Goal: Obtain resource: Download file/media

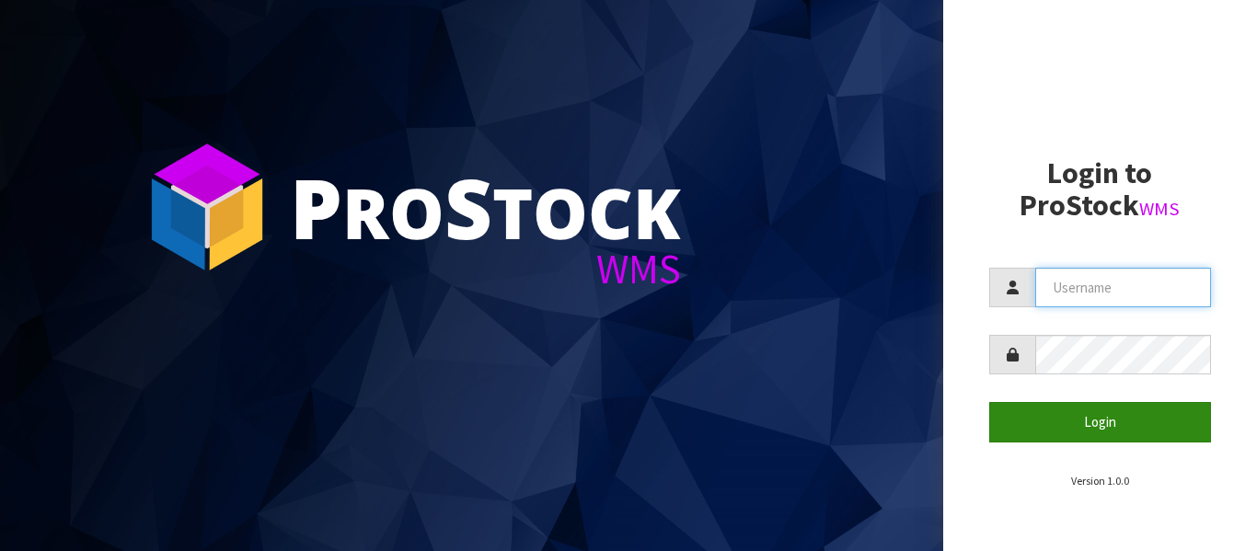
type input "Tuff TURF"
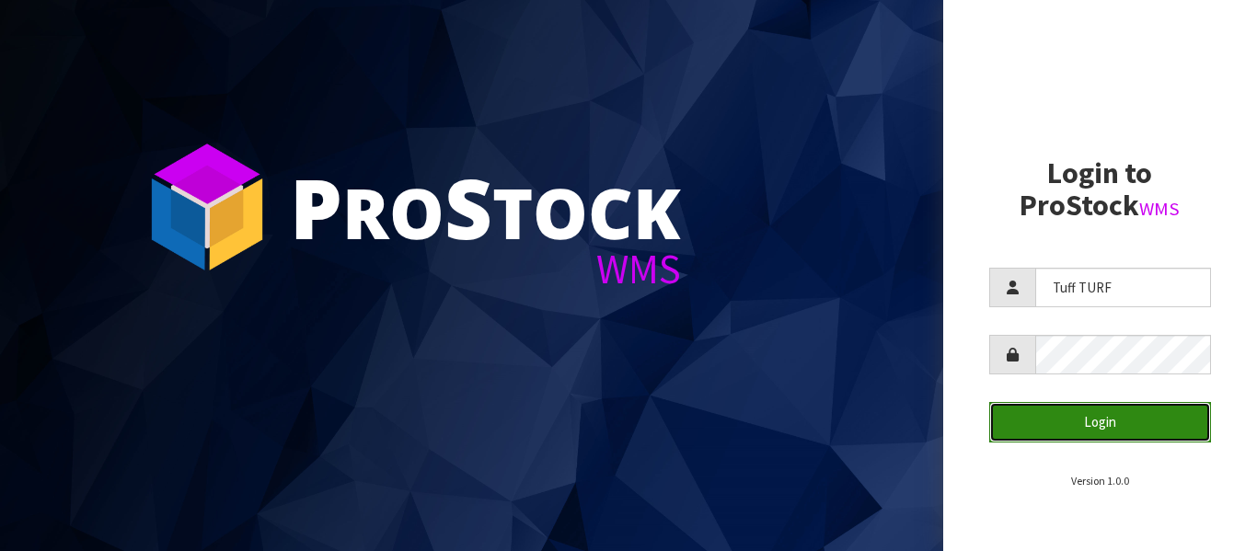
click at [1102, 417] on button "Login" at bounding box center [1100, 422] width 223 height 40
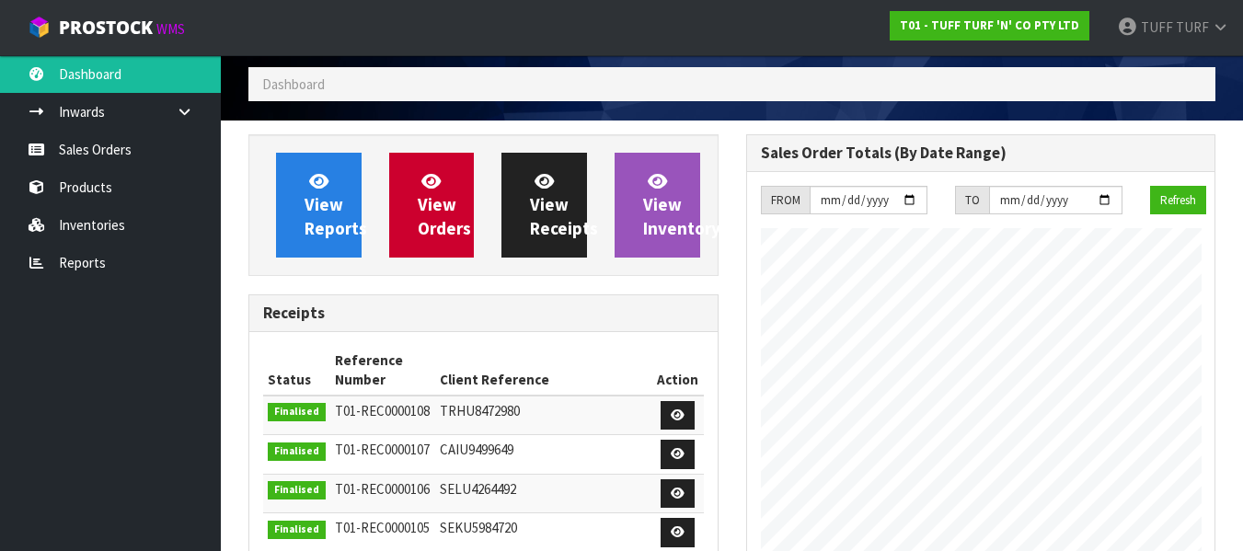
scroll to position [92, 0]
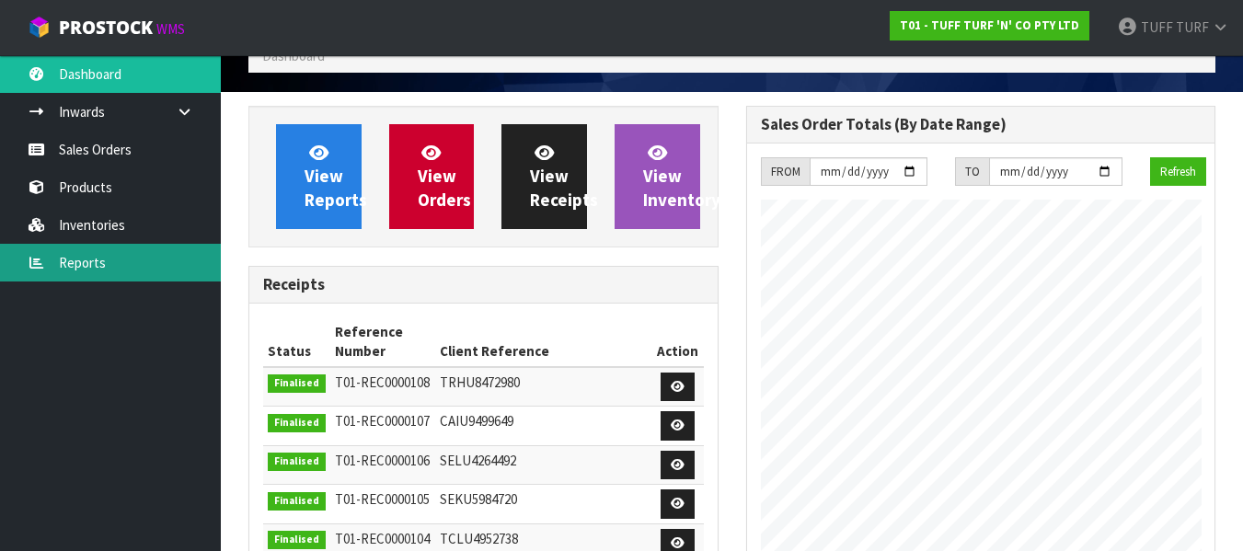
click at [78, 259] on link "Reports" at bounding box center [110, 263] width 221 height 38
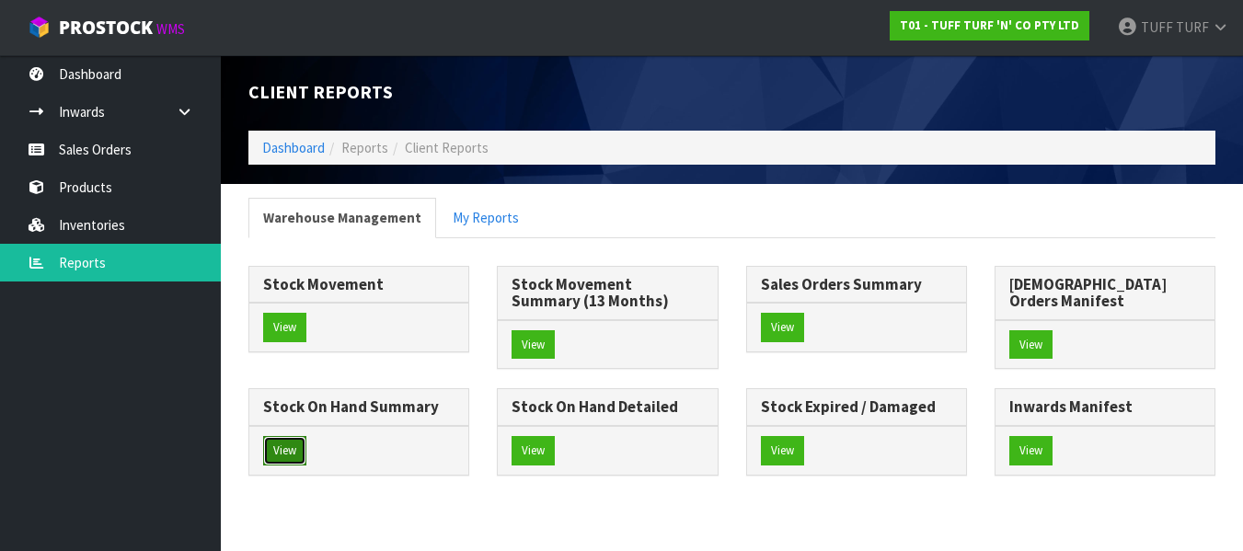
click at [306, 436] on button "View" at bounding box center [284, 450] width 43 height 29
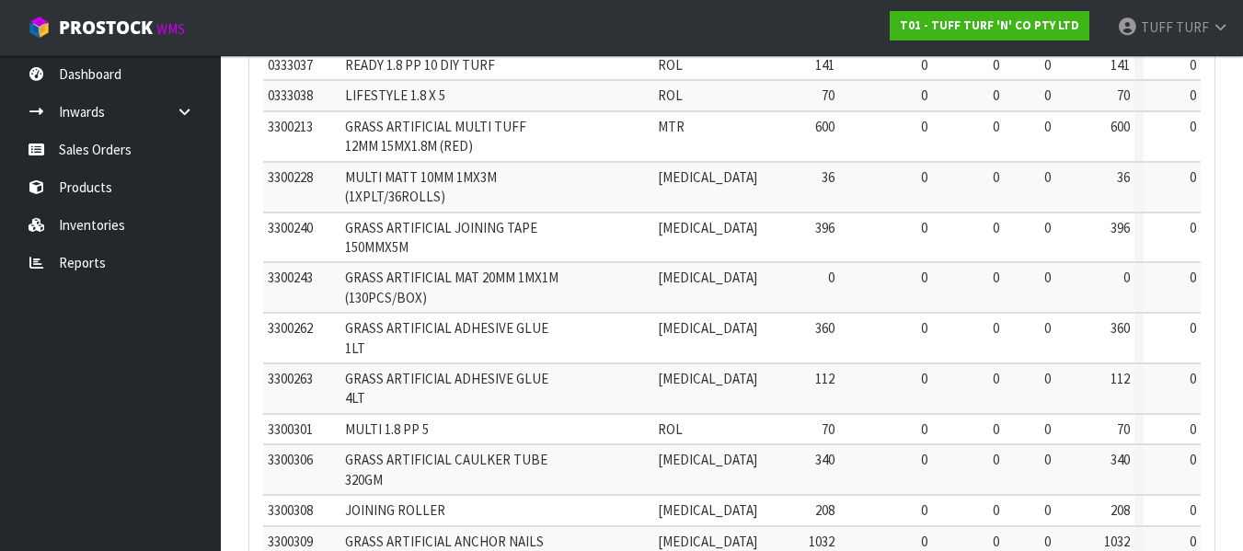
scroll to position [813, 0]
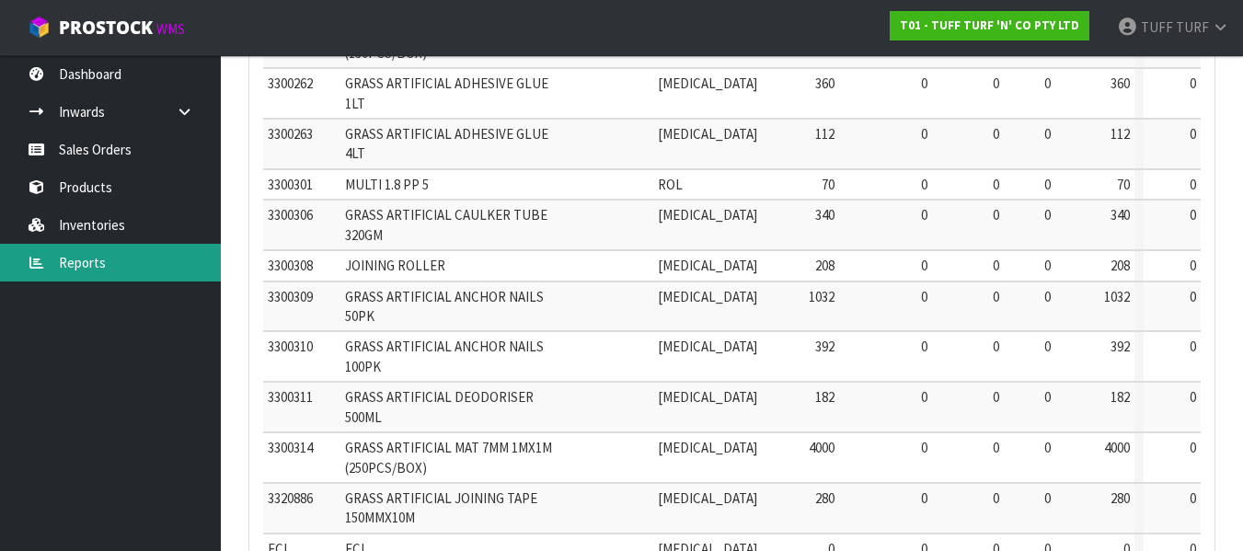
click at [77, 262] on link "Reports" at bounding box center [110, 263] width 221 height 38
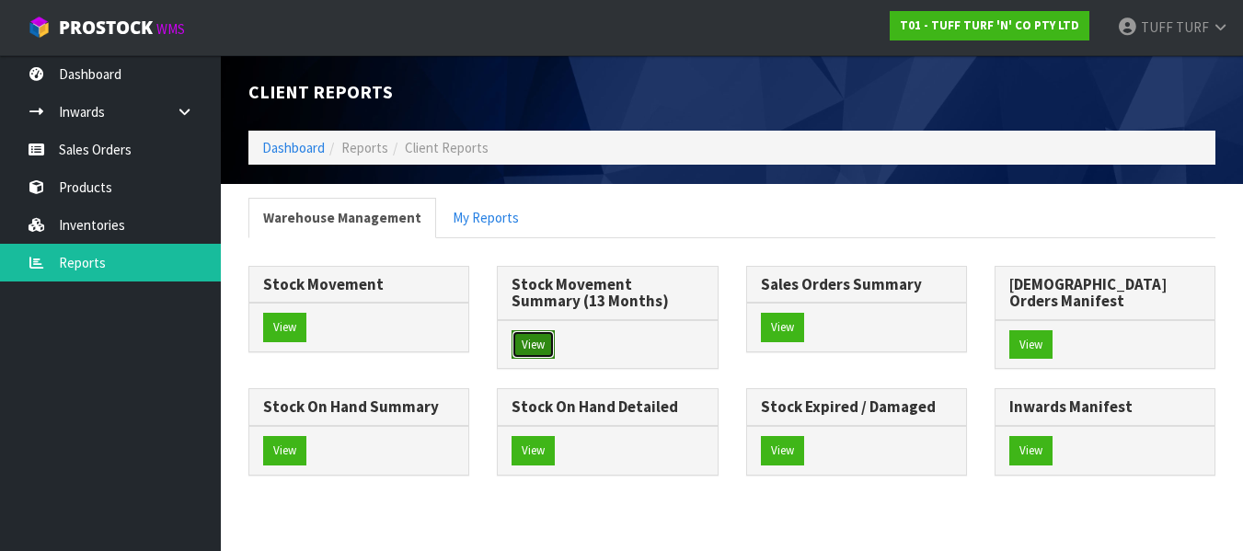
click at [535, 330] on button "View" at bounding box center [533, 344] width 43 height 29
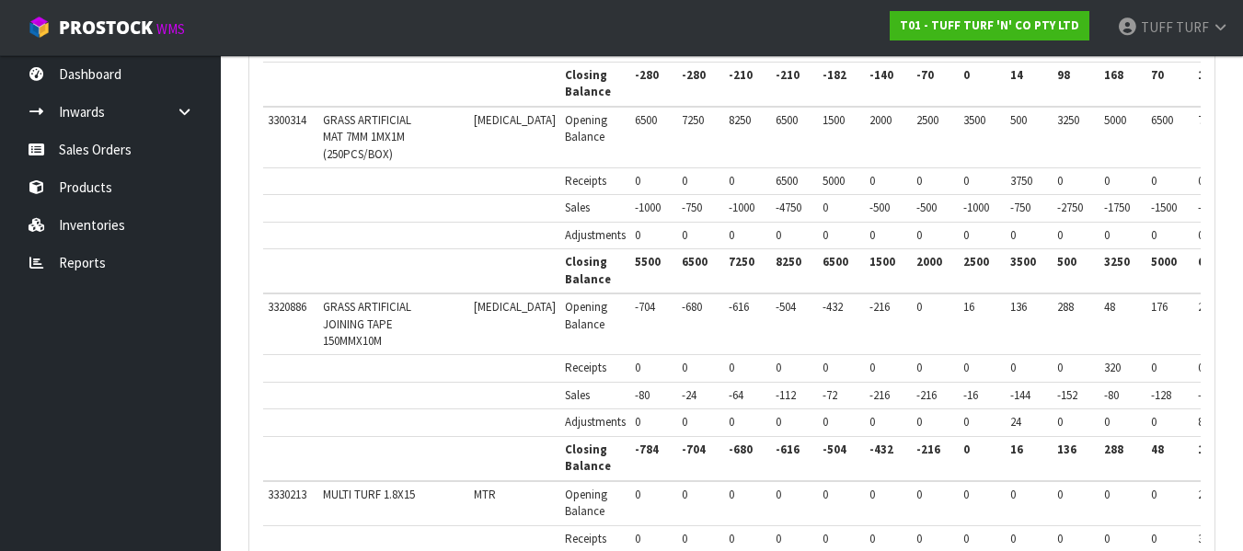
scroll to position [4214, 0]
